Goal: Transaction & Acquisition: Download file/media

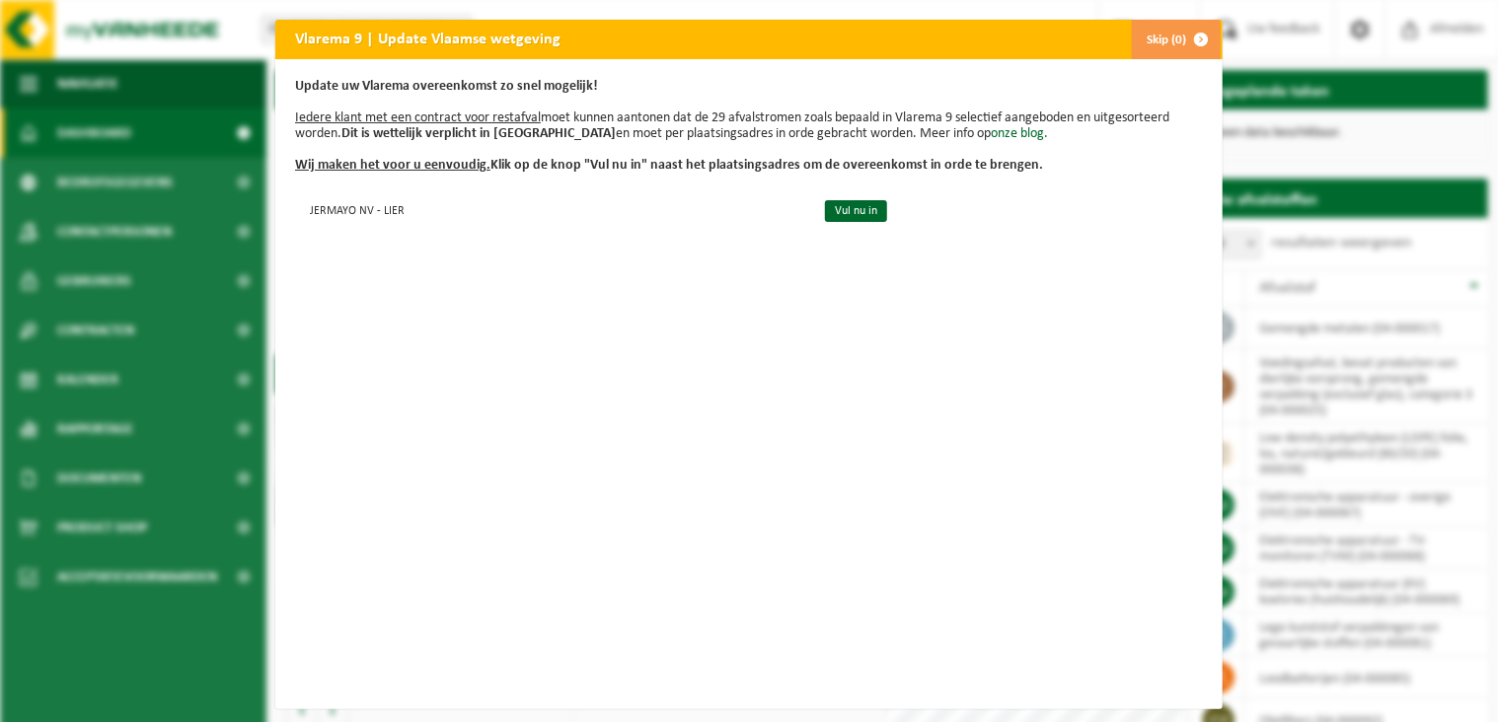
click at [1156, 33] on button "Skip (0)" at bounding box center [1176, 39] width 90 height 39
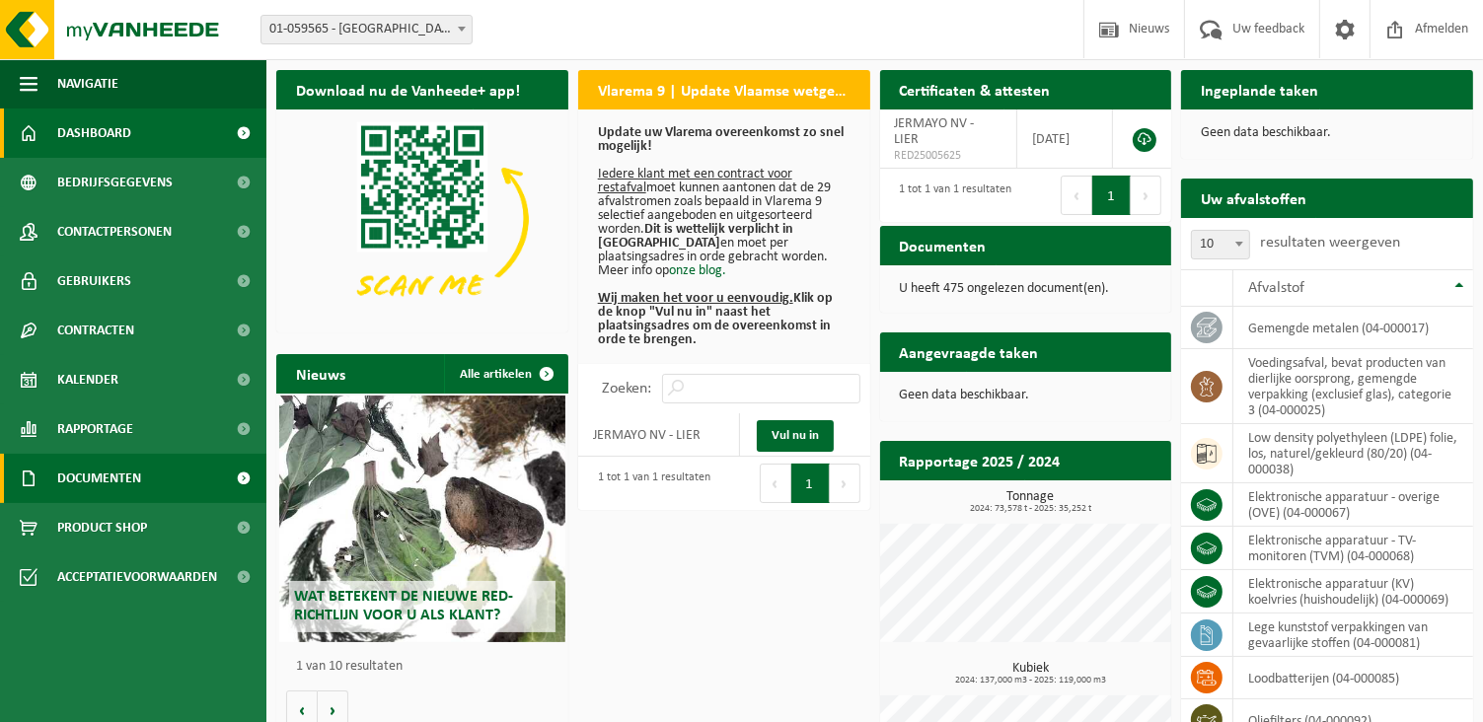
click at [170, 473] on link "Documenten" at bounding box center [133, 478] width 266 height 49
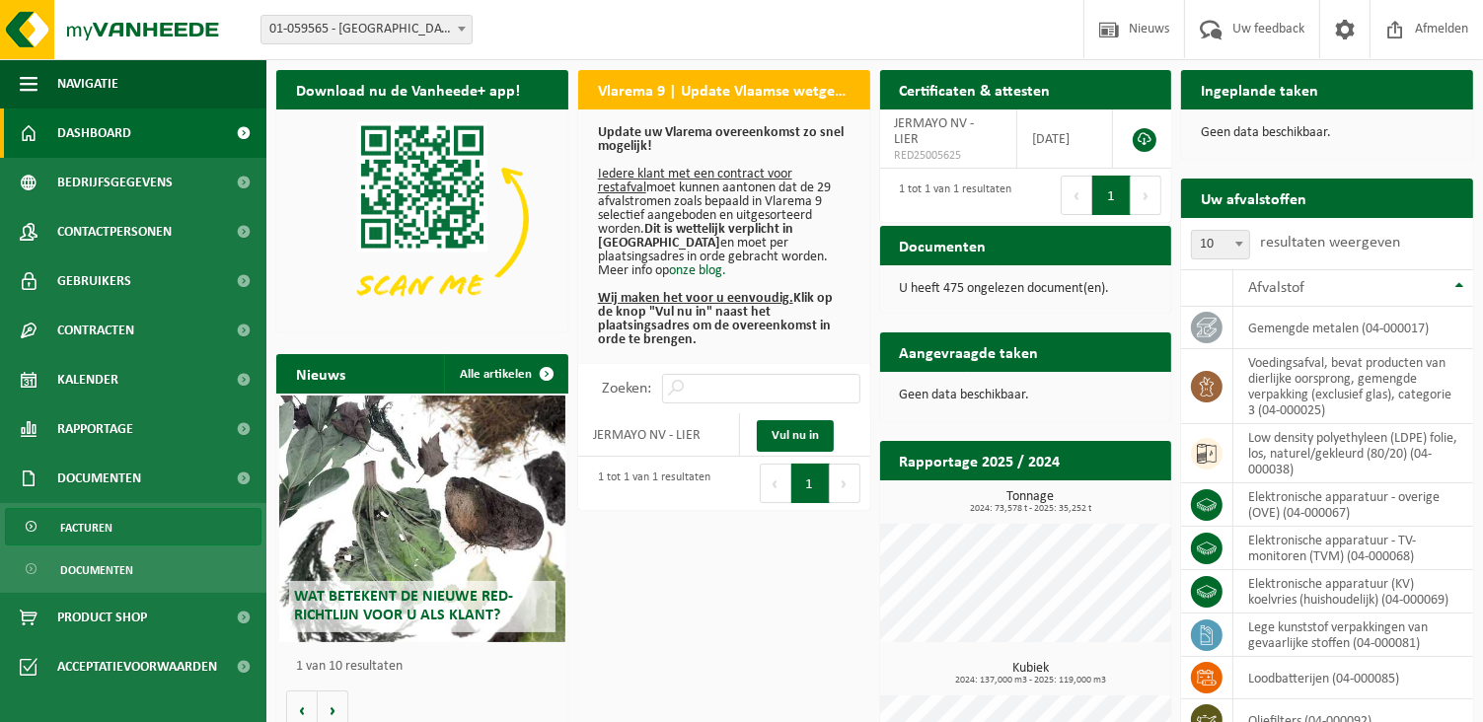
click at [102, 537] on span "Facturen" at bounding box center [86, 528] width 52 height 38
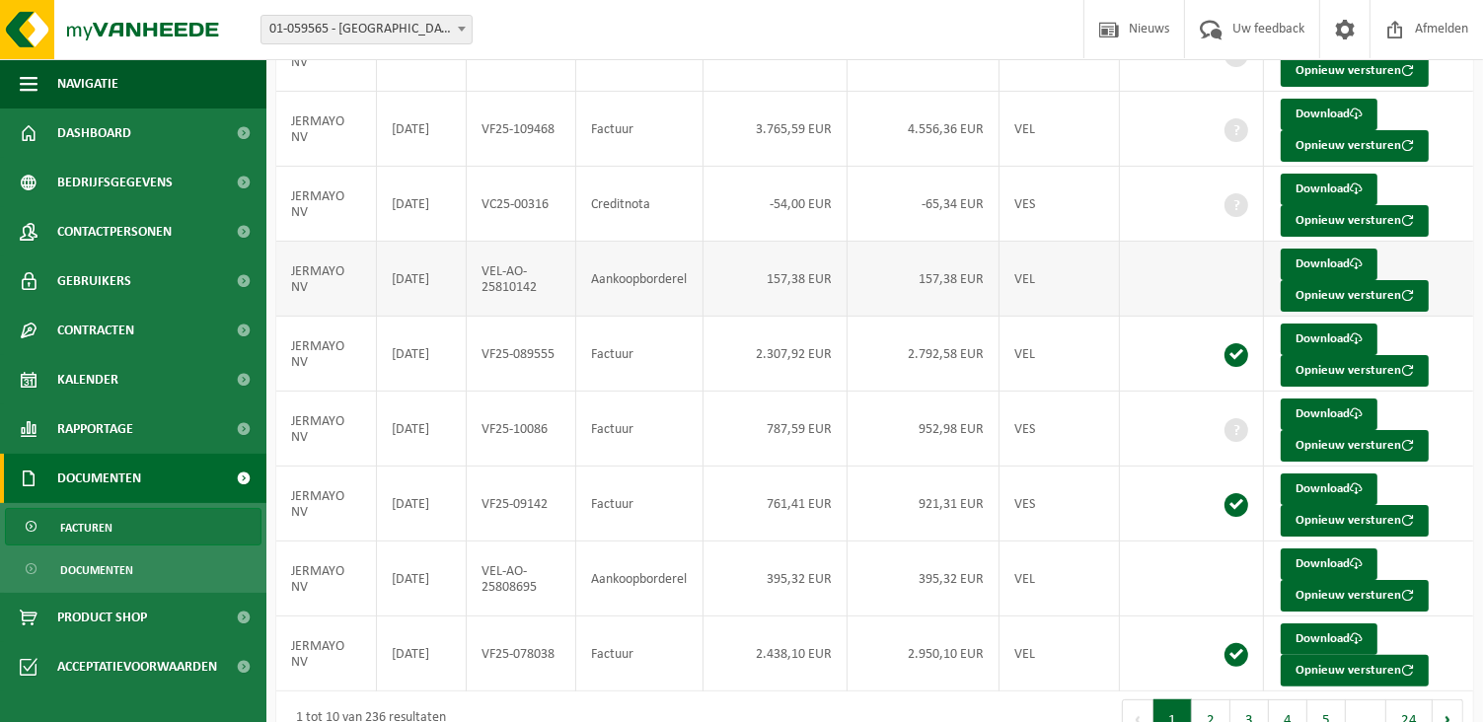
scroll to position [338, 0]
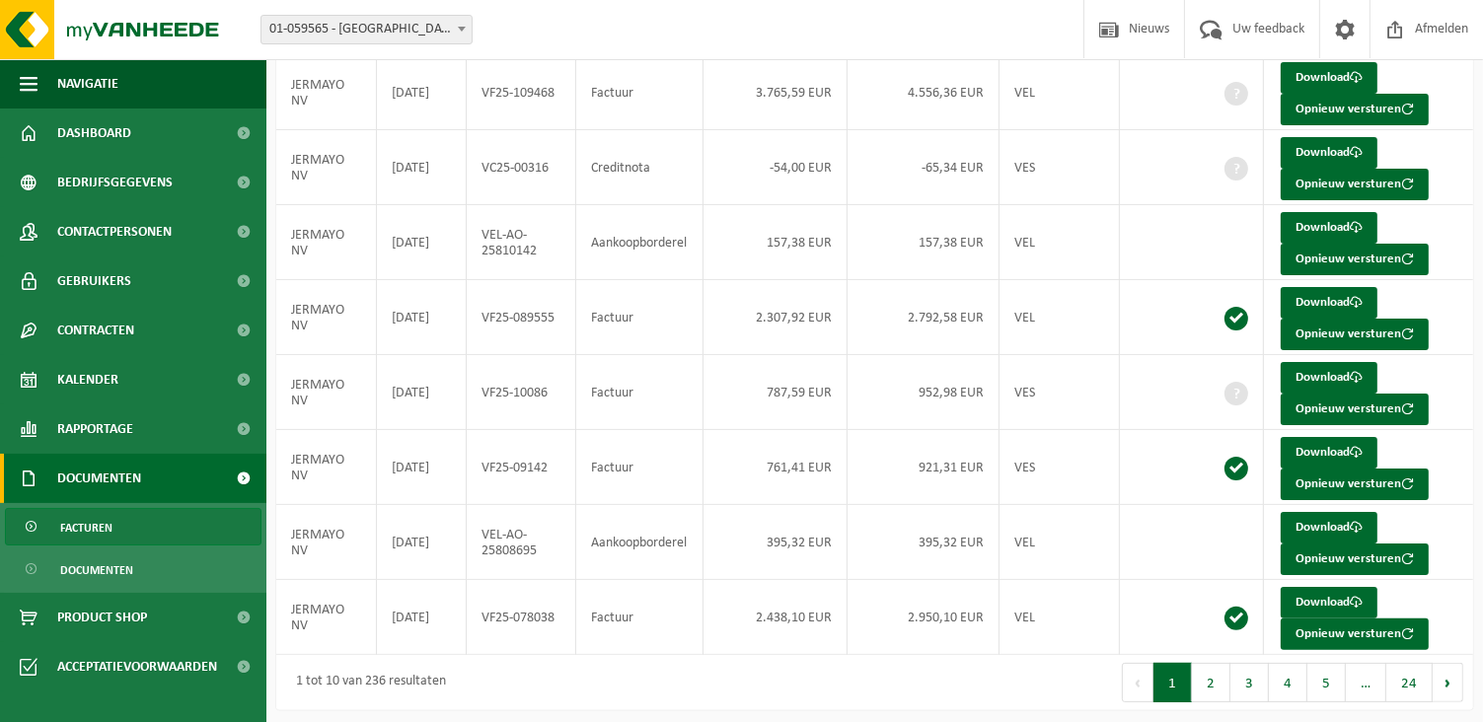
click at [1220, 698] on div "Eerste Vorige 1 2 3 4 5 … 24 Volgende Laatste" at bounding box center [1174, 682] width 599 height 55
click at [1213, 664] on button "2" at bounding box center [1211, 682] width 38 height 39
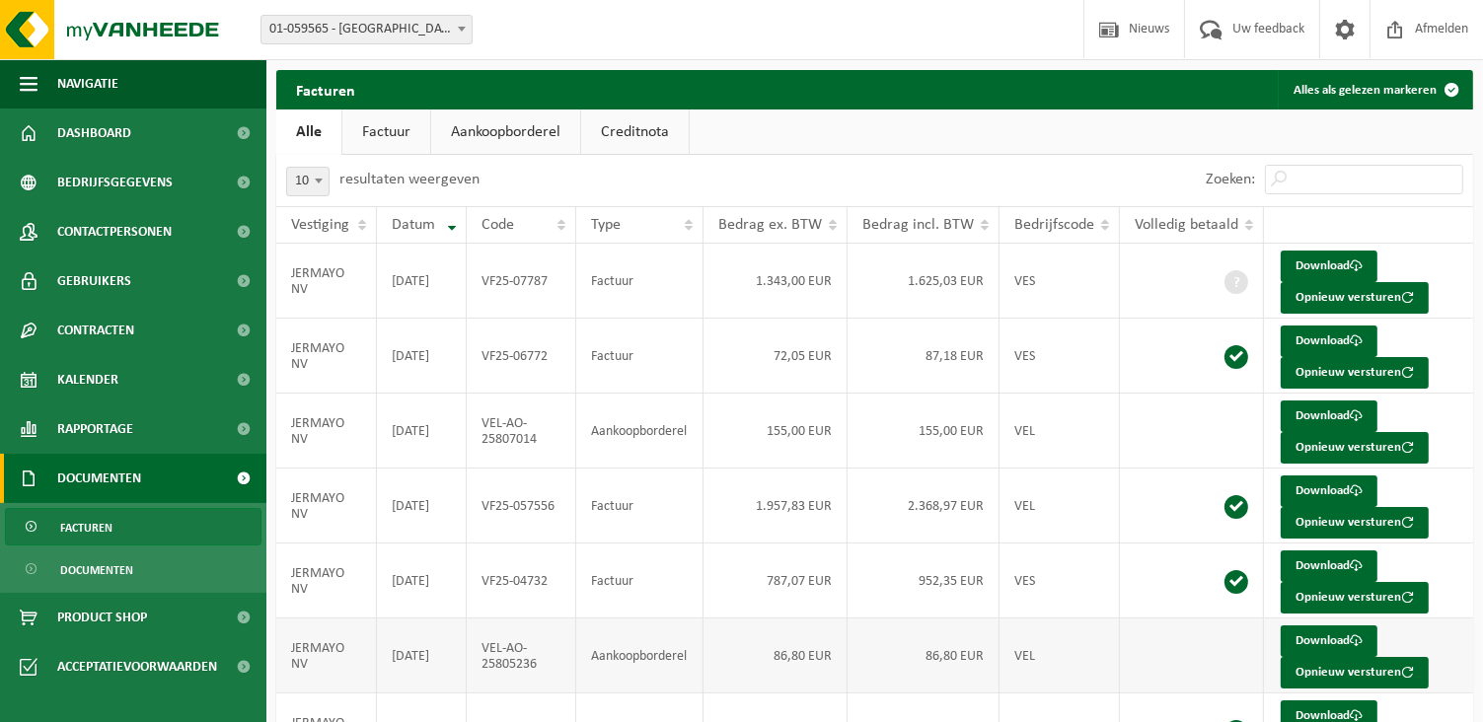
scroll to position [296, 0]
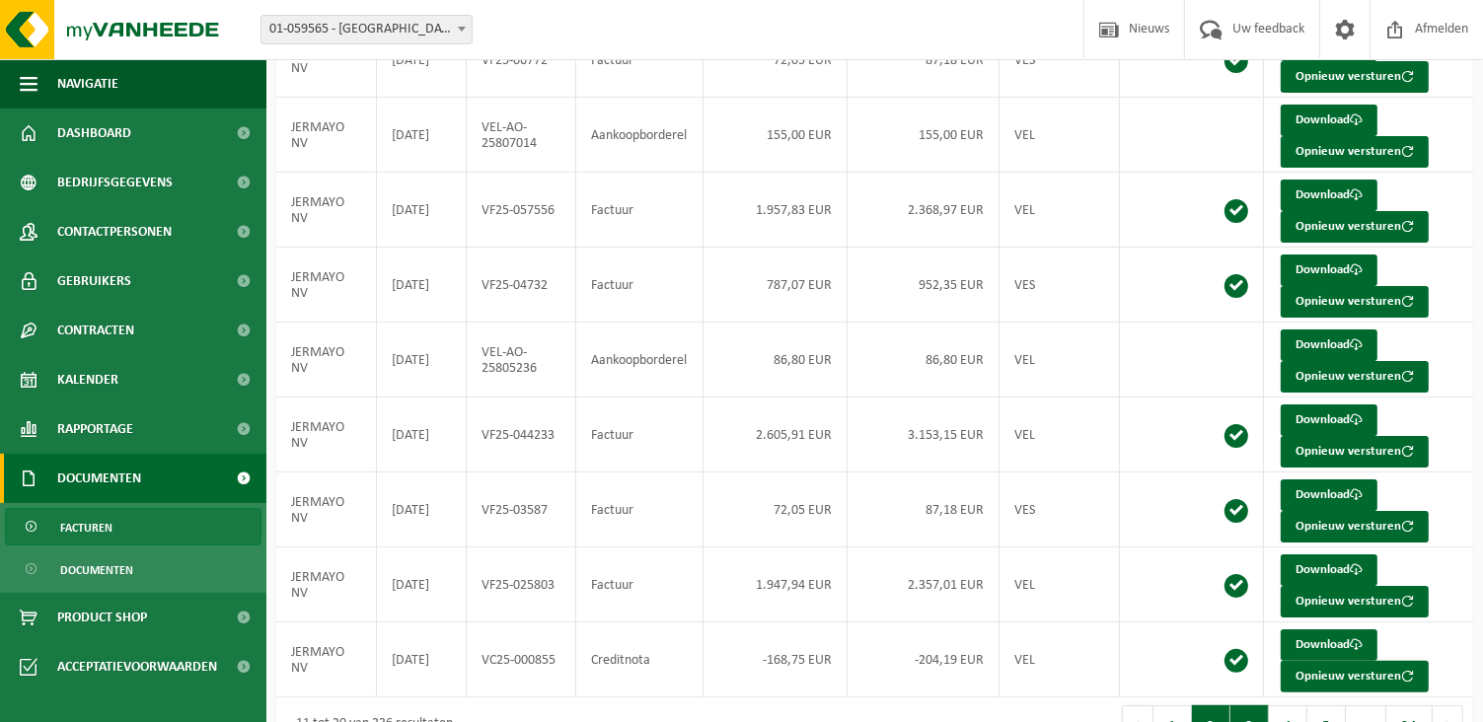
click at [1254, 706] on button "3" at bounding box center [1250, 725] width 38 height 39
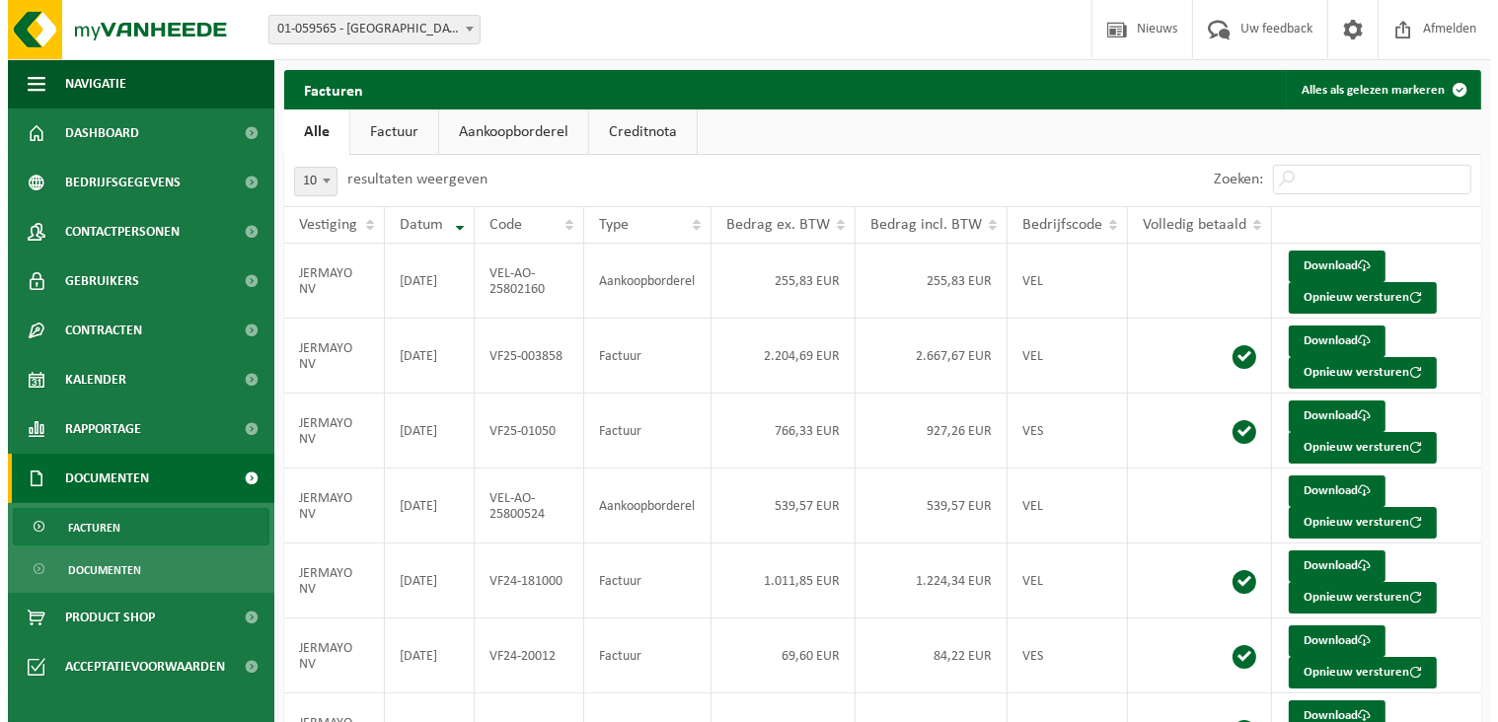
scroll to position [0, 0]
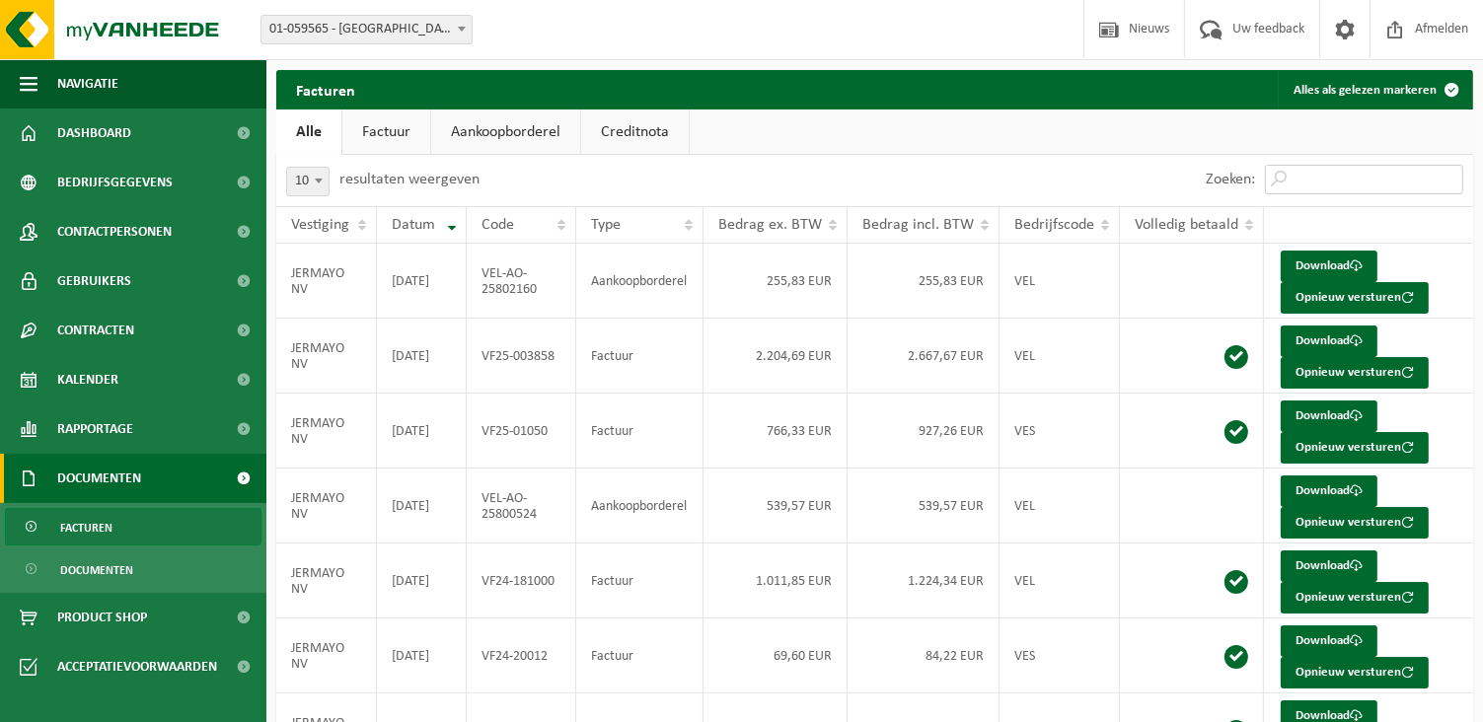
click at [1308, 191] on input "Zoeken:" at bounding box center [1364, 180] width 198 height 30
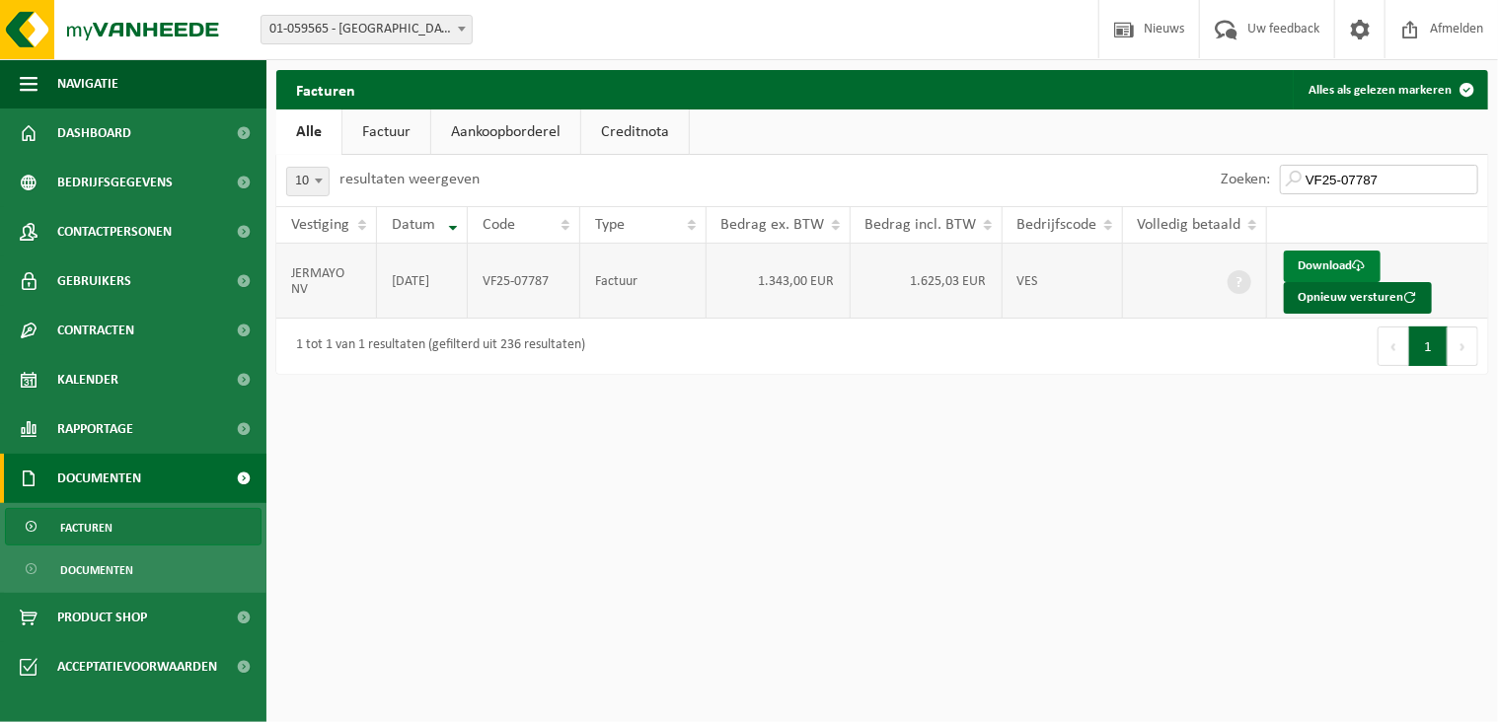
type input "VF25-07787"
click at [1323, 258] on link "Download" at bounding box center [1332, 267] width 97 height 32
